Goal: Find specific page/section: Find specific page/section

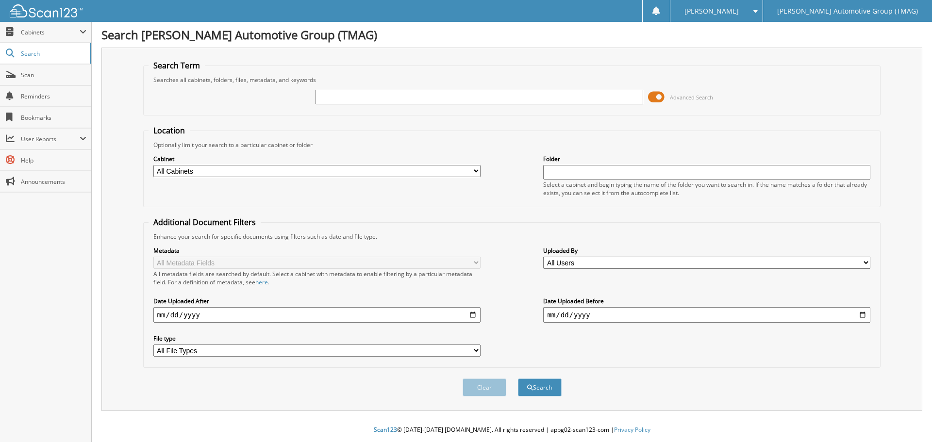
click at [321, 94] on input "text" at bounding box center [479, 97] width 327 height 15
type input "f25678"
click at [518, 379] on button "Search" at bounding box center [540, 388] width 44 height 18
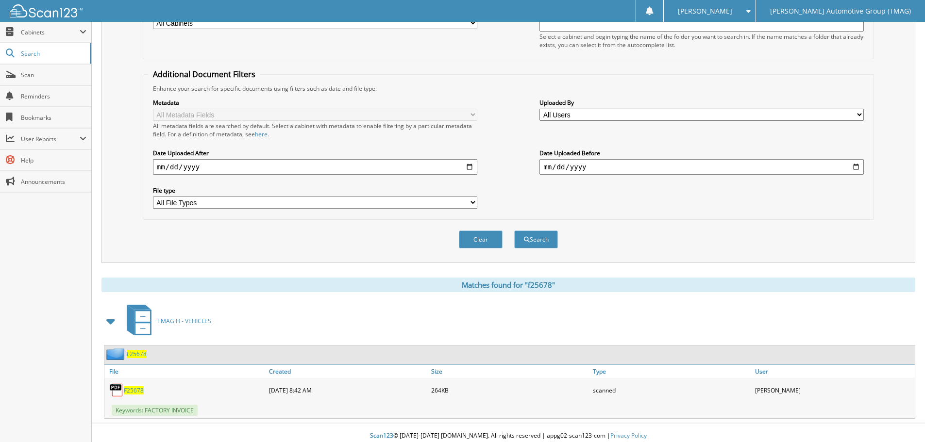
scroll to position [154, 0]
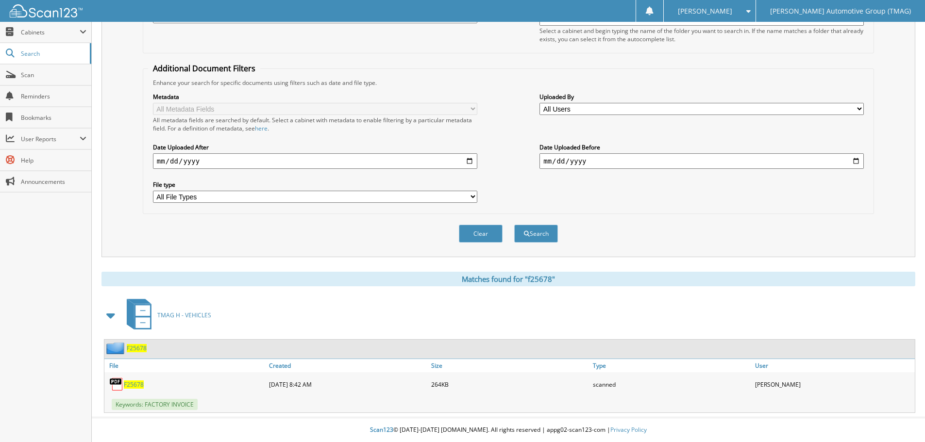
click at [139, 344] on div "F25678" at bounding box center [125, 348] width 42 height 12
click at [141, 350] on span "F25678" at bounding box center [137, 348] width 20 height 8
